Goal: Task Accomplishment & Management: Use online tool/utility

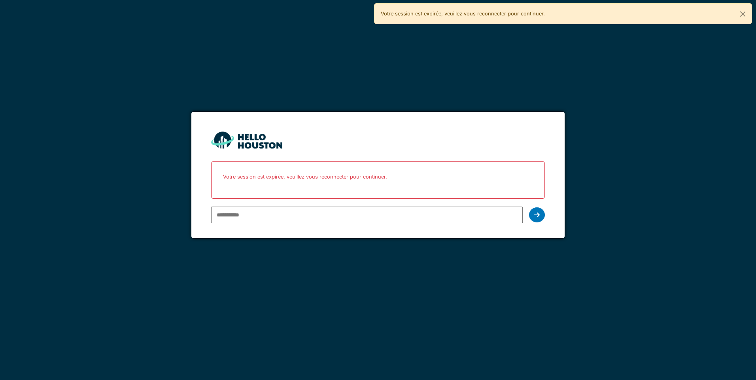
type input "**********"
click at [540, 216] on div at bounding box center [537, 215] width 16 height 15
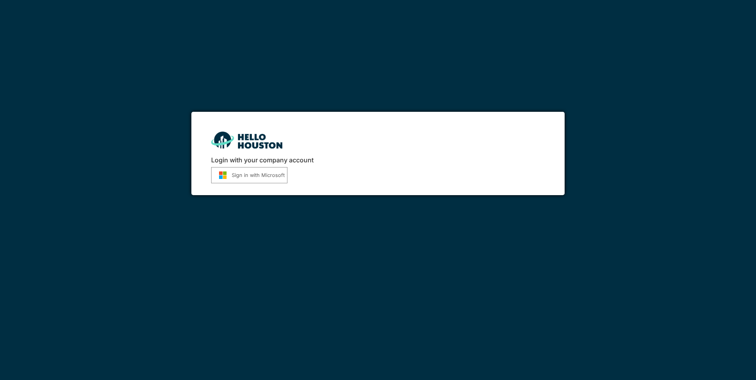
click at [247, 180] on button "Sign in with Microsoft" at bounding box center [249, 175] width 76 height 16
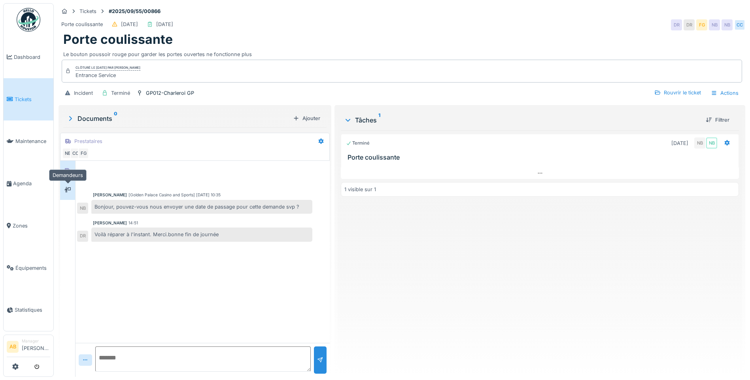
click at [68, 187] on div at bounding box center [67, 190] width 6 height 8
